Goal: Transaction & Acquisition: Purchase product/service

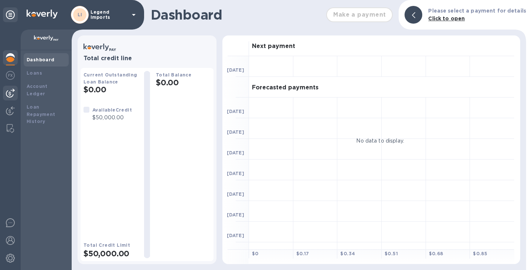
click at [10, 92] on img at bounding box center [10, 93] width 9 height 9
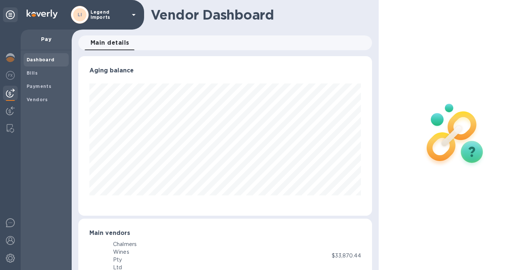
scroll to position [368971, 368840]
click at [30, 75] on b "Bills" at bounding box center [32, 73] width 11 height 6
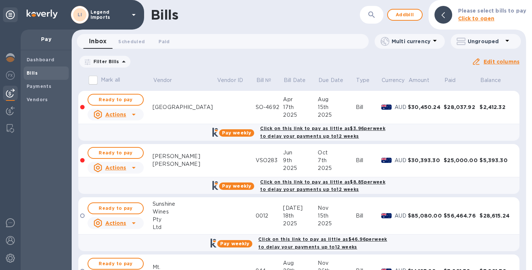
click at [177, 161] on div "[PERSON_NAME]" at bounding box center [184, 164] width 64 height 8
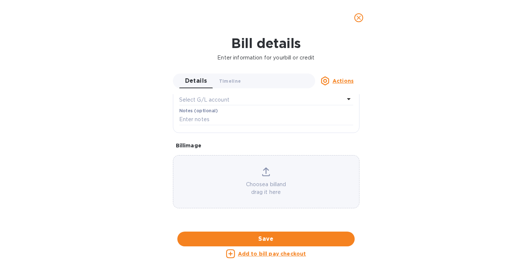
scroll to position [264, 0]
click at [264, 181] on p "Choose a bill and drag it here" at bounding box center [266, 189] width 186 height 16
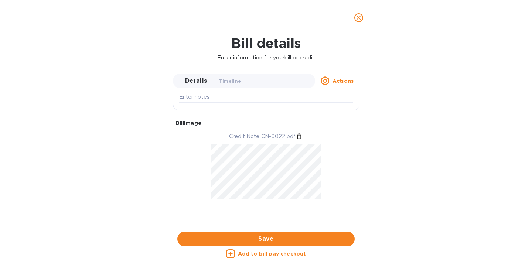
scroll to position [247, 0]
click at [294, 237] on span "Save" at bounding box center [265, 238] width 165 height 9
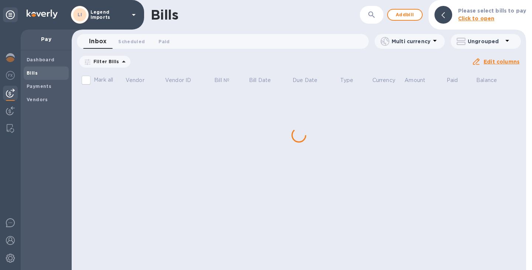
scroll to position [205, 0]
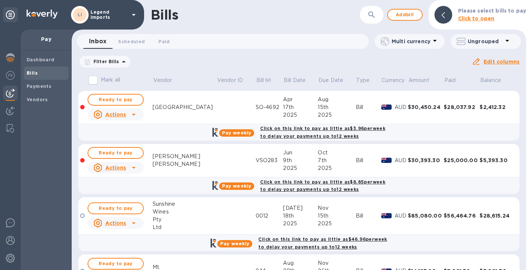
click at [317, 165] on div "2025" at bounding box center [336, 168] width 38 height 8
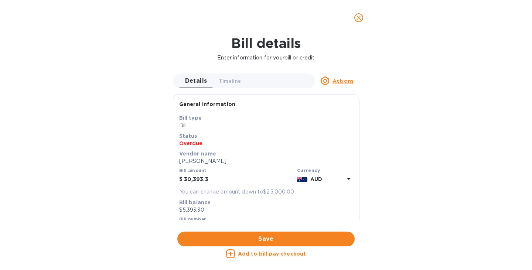
scroll to position [35, 0]
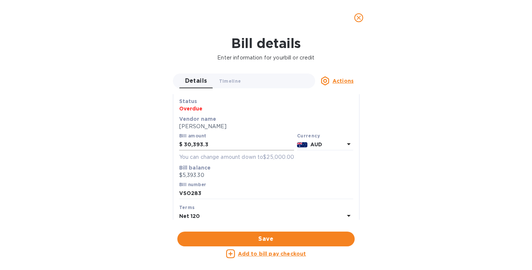
click at [222, 145] on input "30,393.3" at bounding box center [239, 144] width 110 height 11
drag, startPoint x: 222, startPoint y: 145, endPoint x: 164, endPoint y: 141, distance: 58.1
click at [164, 141] on div "Bill details Enter information for your bill or credit Details 0 Timeline 0 Act…" at bounding box center [266, 152] width 532 height 234
paste input "042.72"
type input "30,042.72"
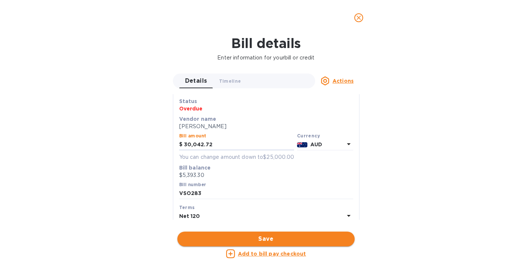
click at [281, 239] on span "Save" at bounding box center [265, 238] width 165 height 9
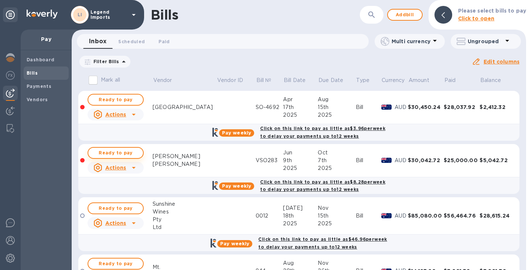
click at [125, 154] on span "Ready to pay" at bounding box center [115, 152] width 43 height 9
click at [126, 154] on span "Ready to pay" at bounding box center [115, 152] width 43 height 9
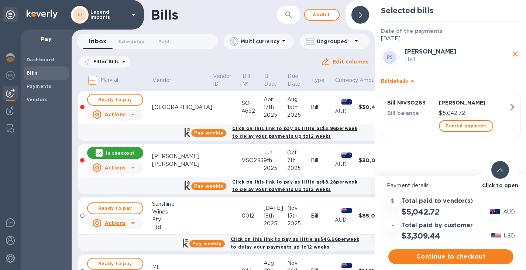
click at [521, 52] on div "PS [PERSON_NAME] 1 bill" at bounding box center [450, 57] width 143 height 21
click at [516, 53] on icon "close" at bounding box center [515, 53] width 5 height 5
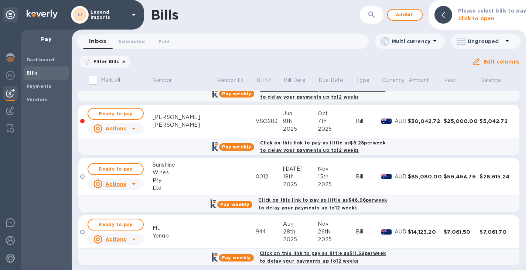
scroll to position [43, 0]
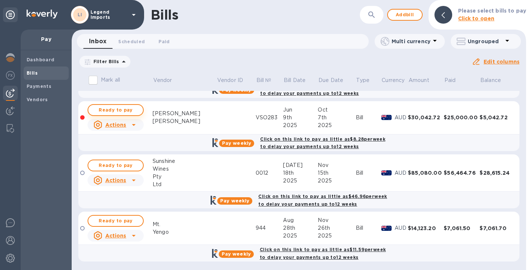
click at [127, 107] on span "Ready to pay" at bounding box center [115, 110] width 43 height 9
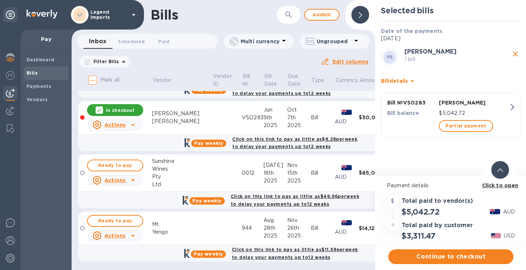
click at [501, 186] on b "Click to open" at bounding box center [500, 185] width 37 height 6
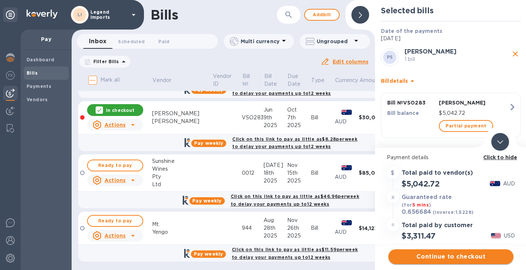
click at [421, 257] on span "Continue to checkout" at bounding box center [450, 256] width 113 height 9
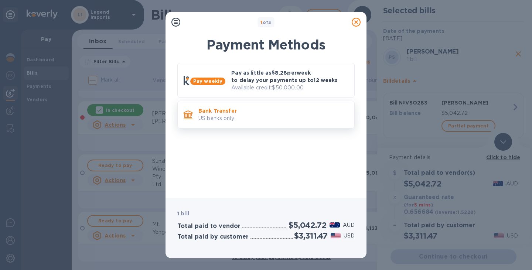
click at [303, 114] on p "Bank Transfer" at bounding box center [273, 110] width 150 height 7
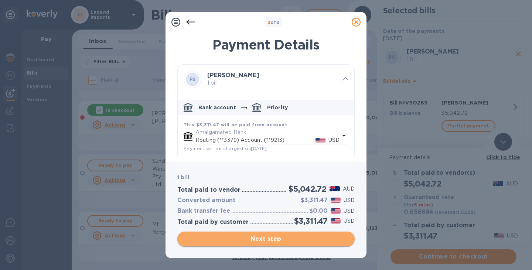
click at [282, 241] on span "Next step" at bounding box center [265, 238] width 165 height 9
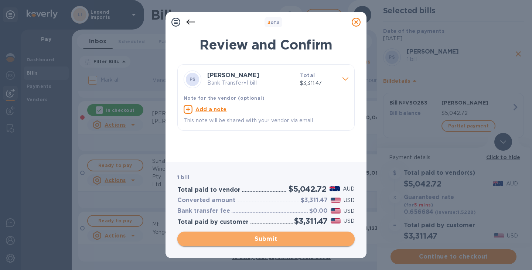
click at [282, 241] on span "Submit" at bounding box center [265, 238] width 165 height 9
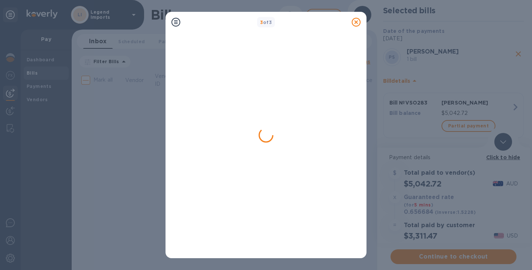
scroll to position [0, 0]
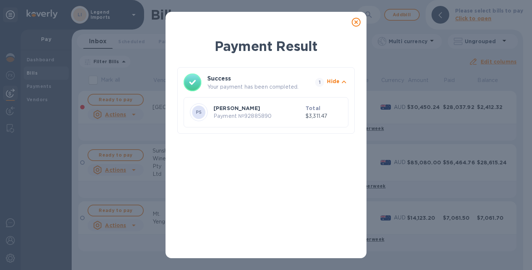
click at [355, 22] on icon at bounding box center [355, 22] width 9 height 9
